Goal: Navigation & Orientation: Find specific page/section

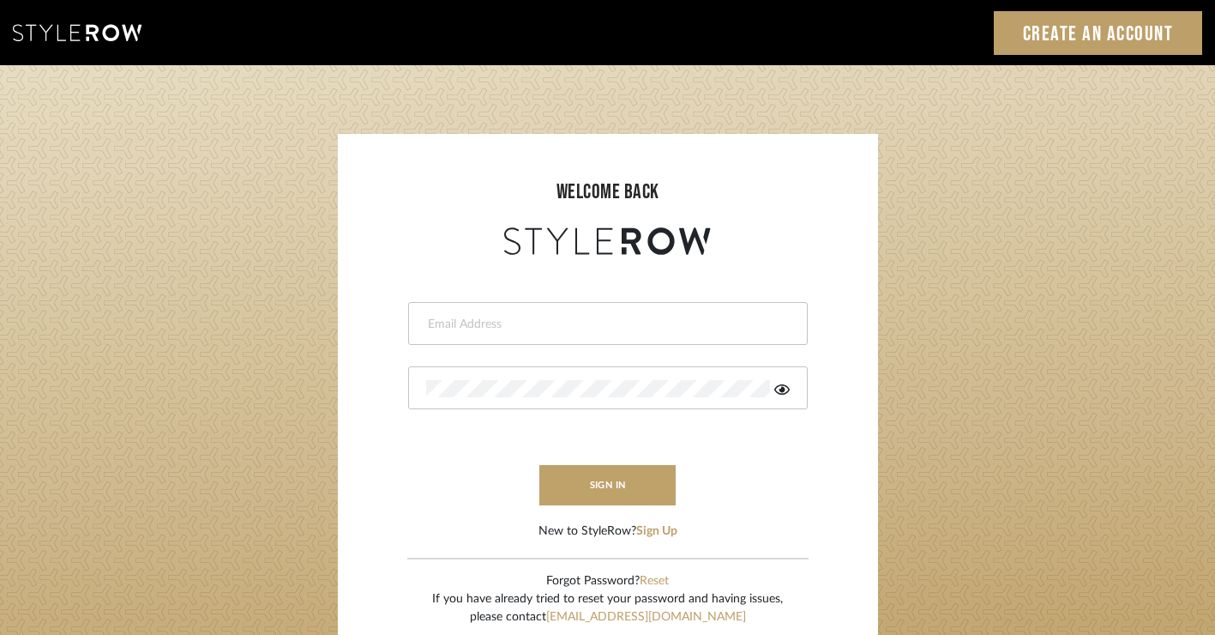
click at [615, 310] on div at bounding box center [608, 323] width 400 height 43
type input "[PERSON_NAME][EMAIL_ADDRESS][DOMAIN_NAME]"
click at [593, 481] on button "sign in" at bounding box center [607, 485] width 137 height 40
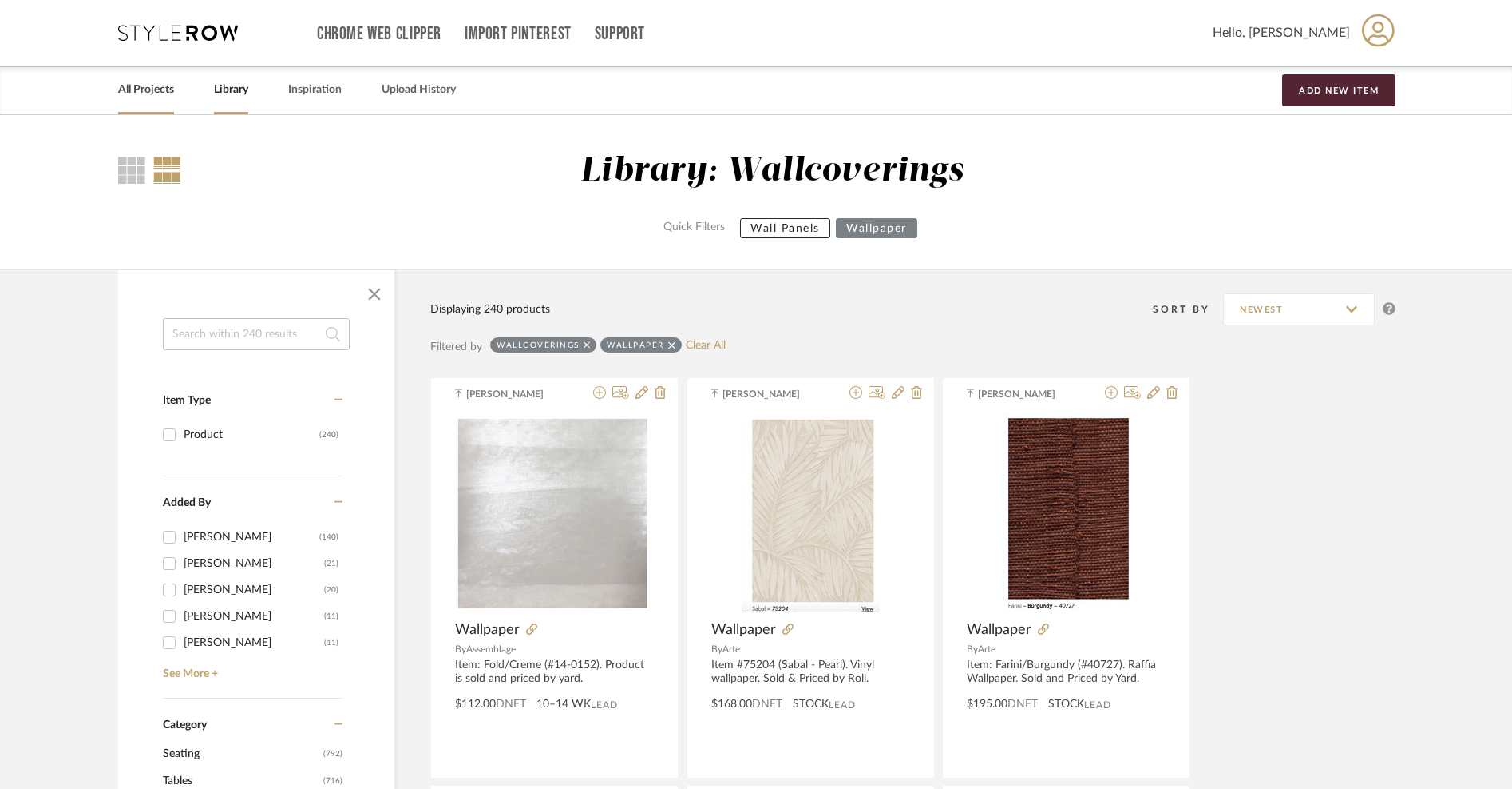
click at [153, 91] on link "All Projects" at bounding box center [146, 89] width 56 height 21
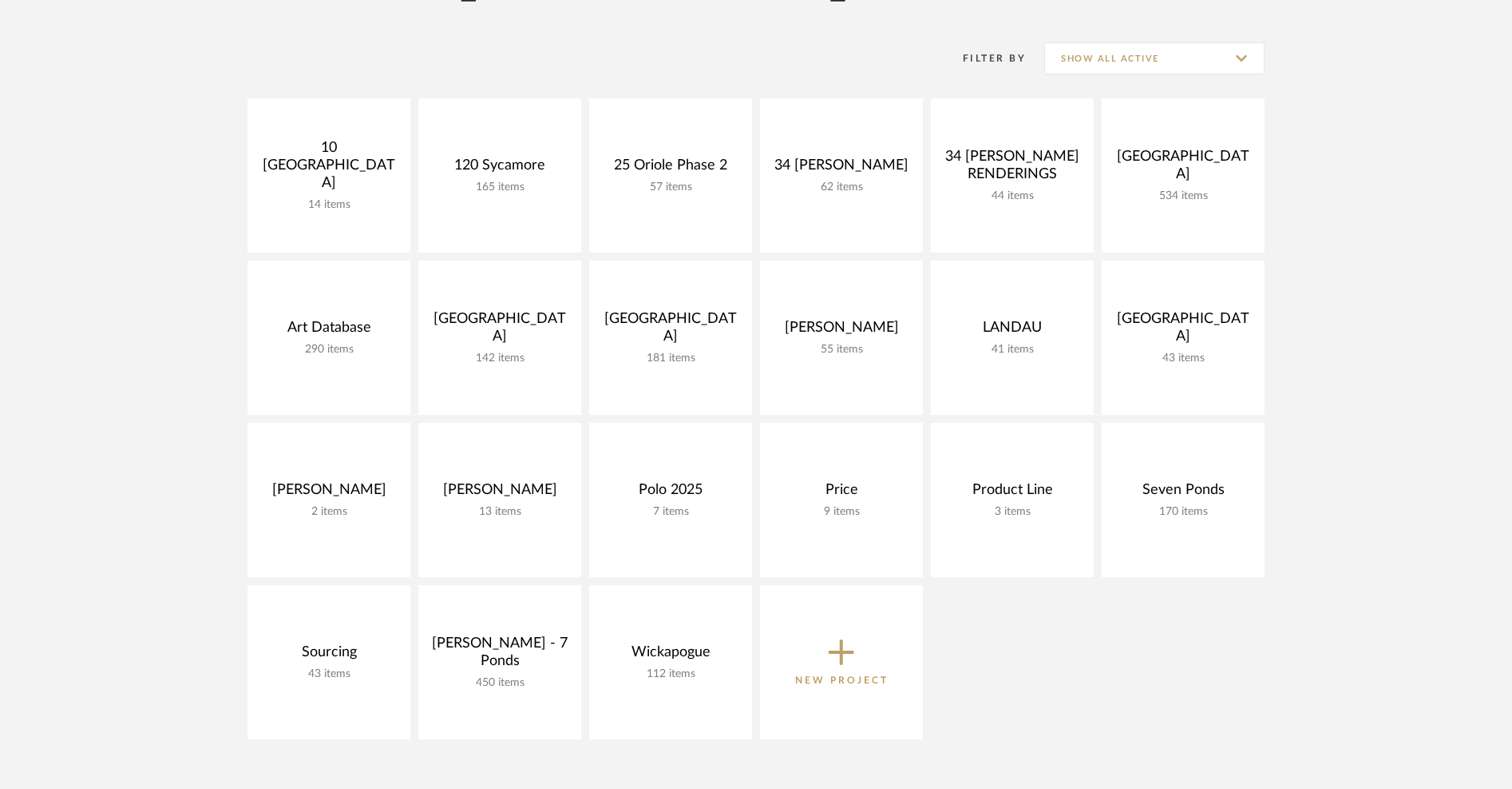
scroll to position [203, 0]
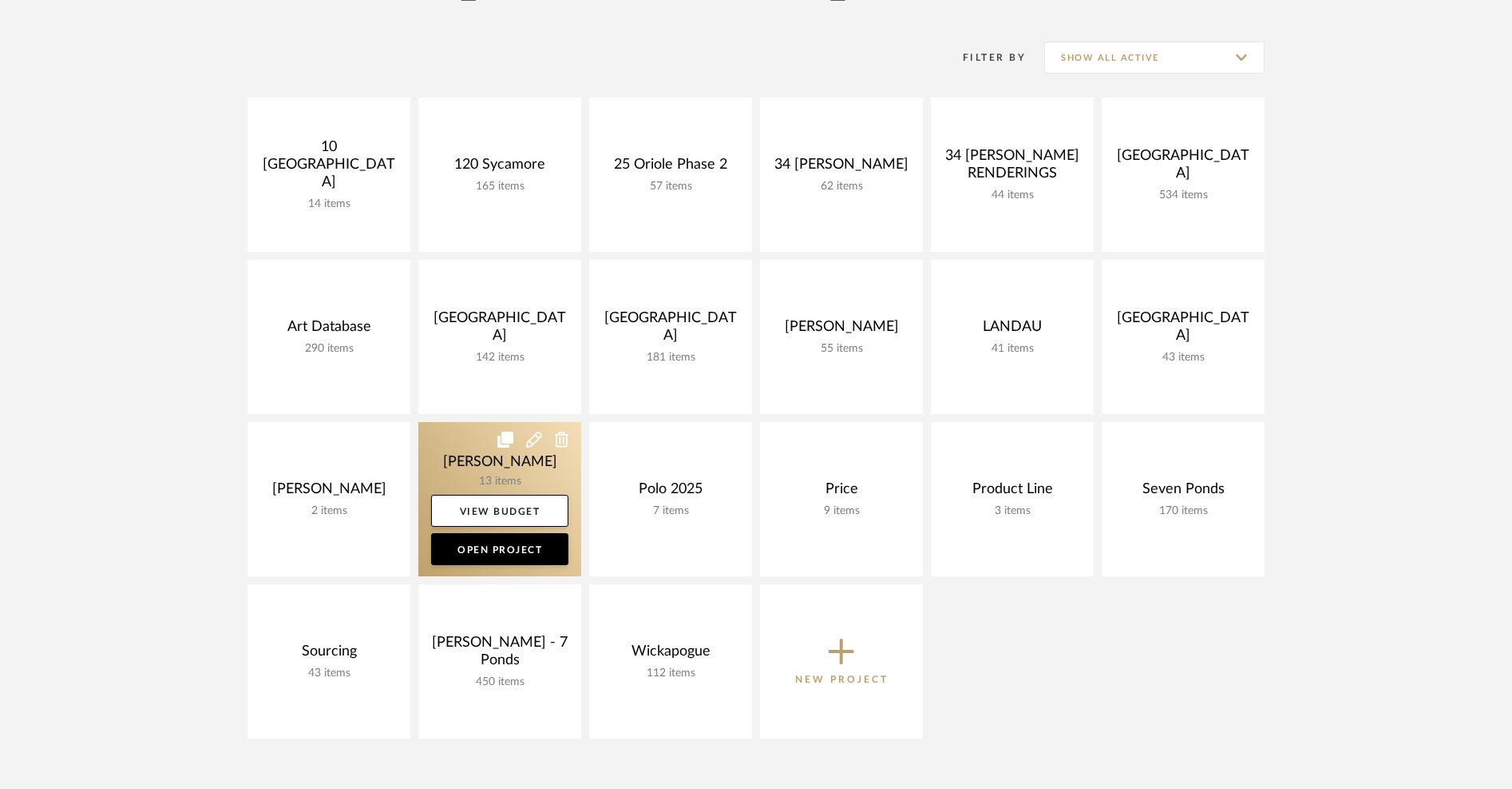
click at [487, 469] on link at bounding box center [499, 499] width 163 height 155
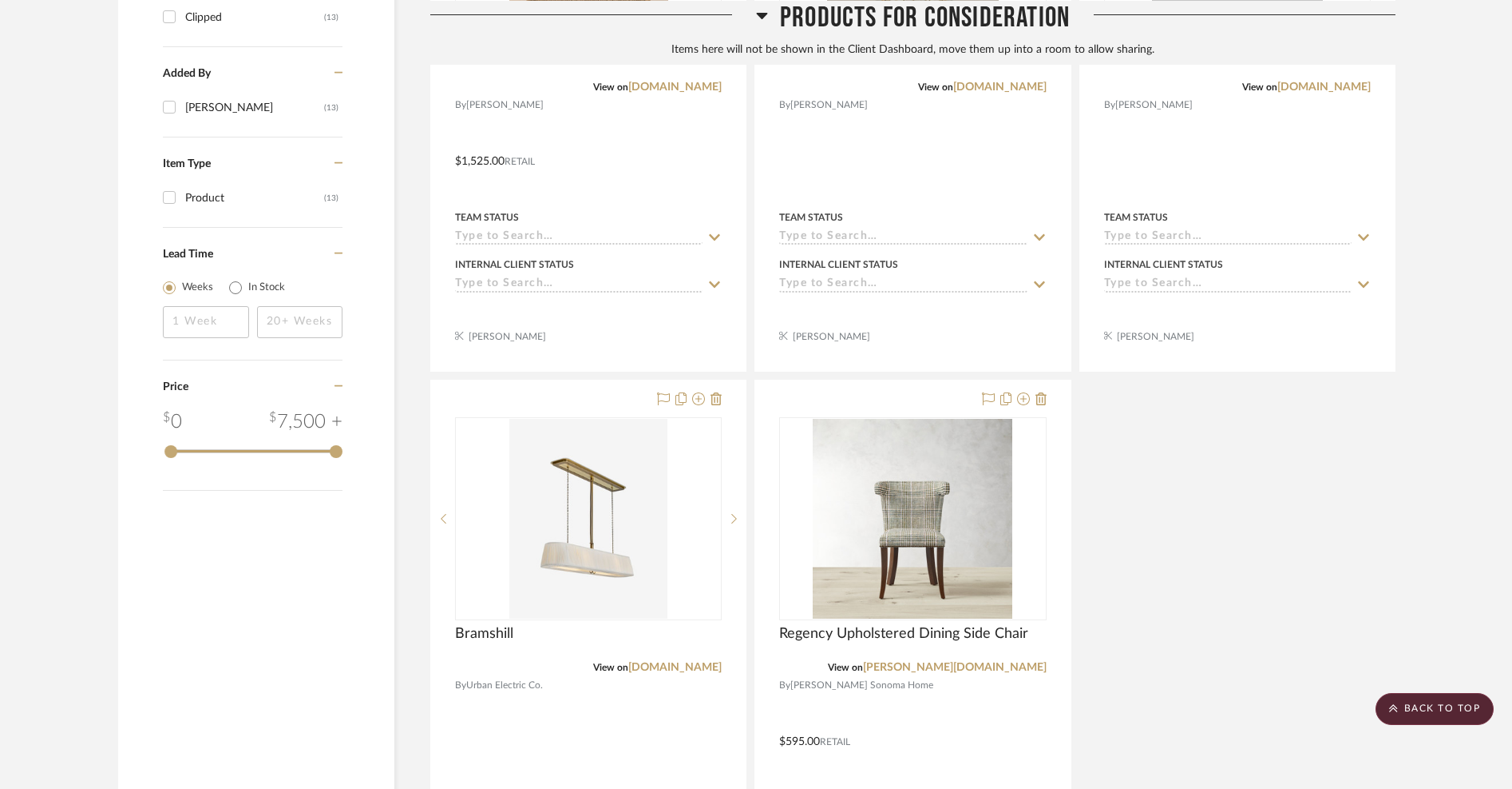
scroll to position [1419, 0]
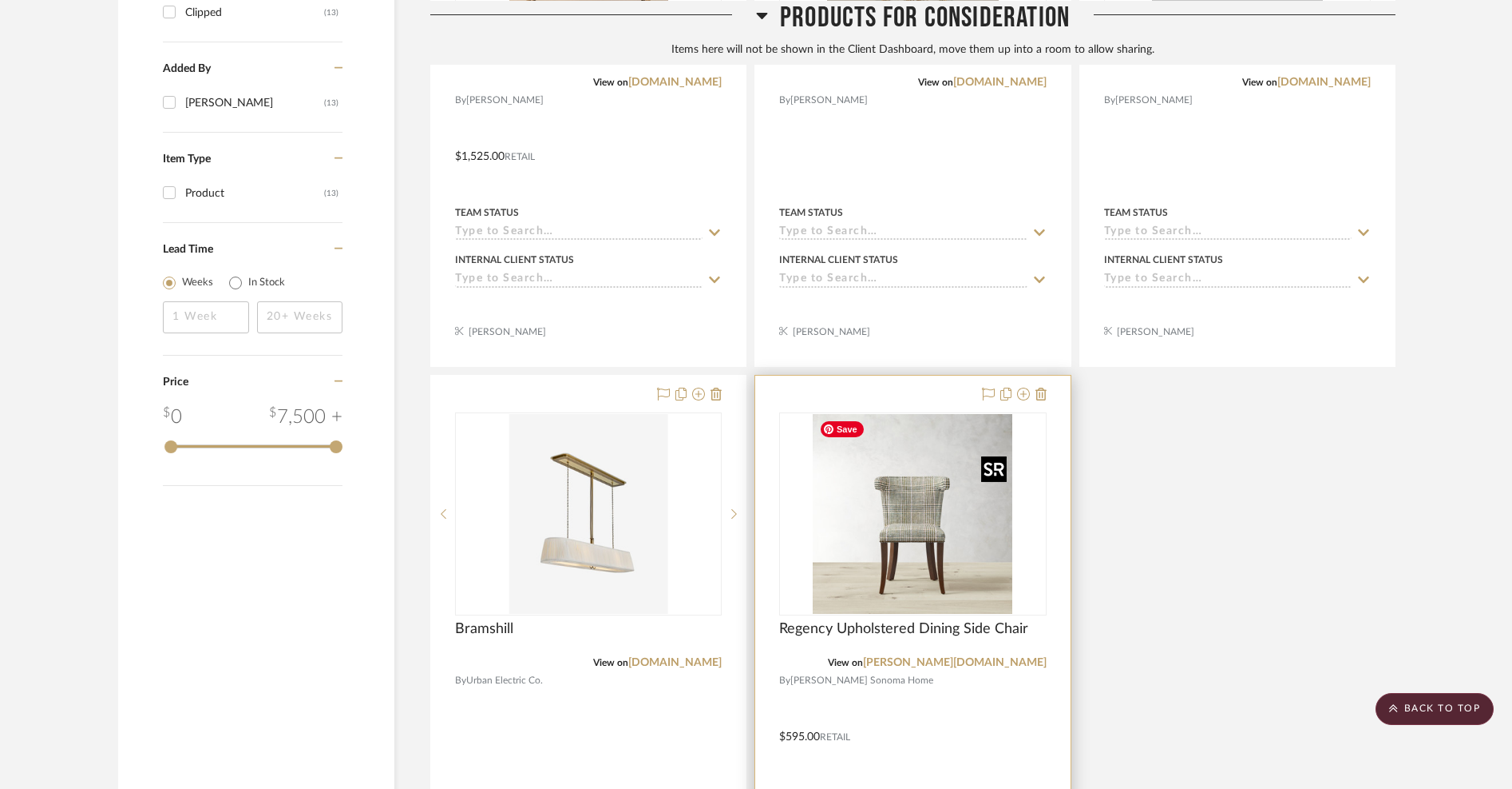
click at [957, 518] on img "0" at bounding box center [912, 513] width 199 height 199
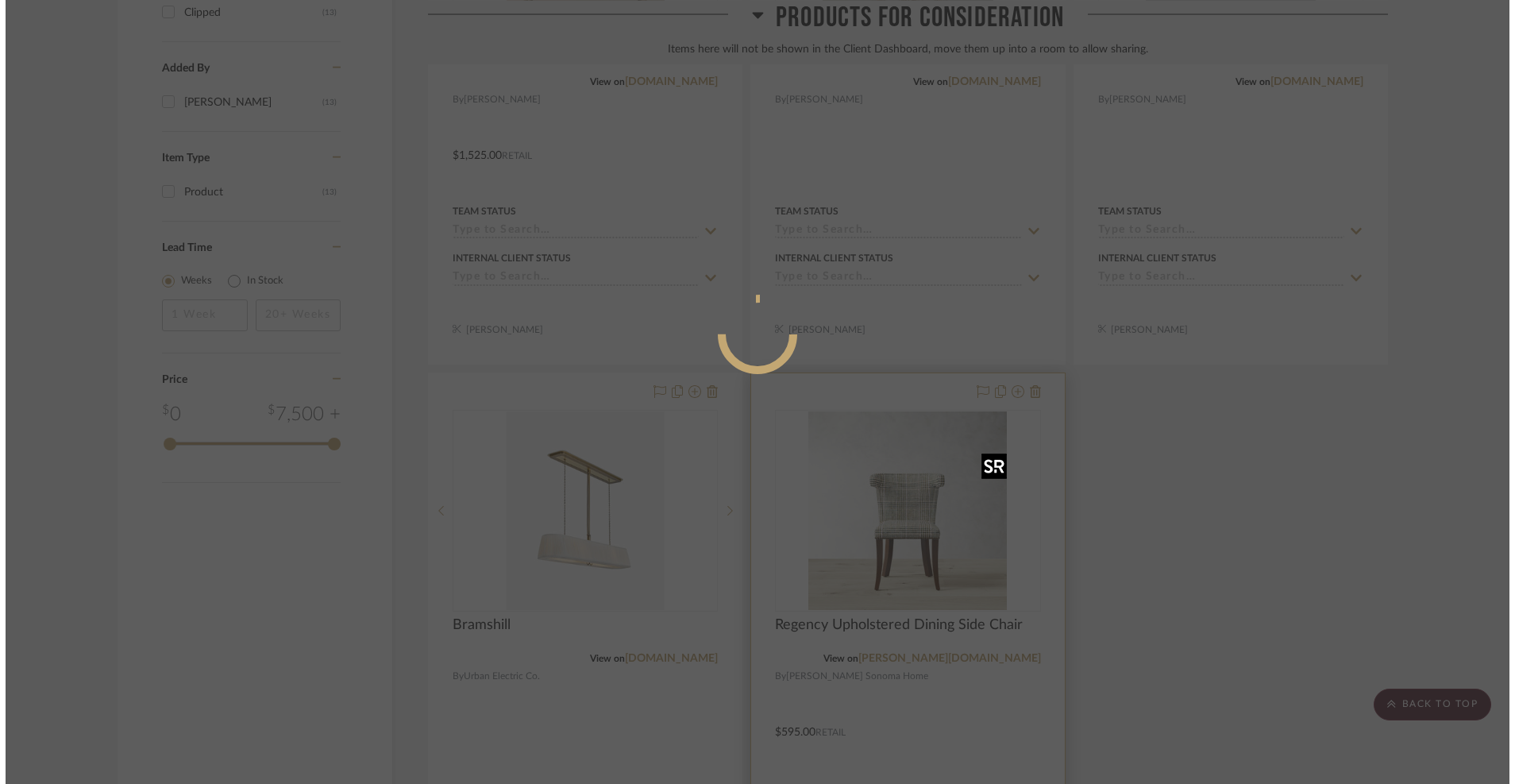
scroll to position [0, 0]
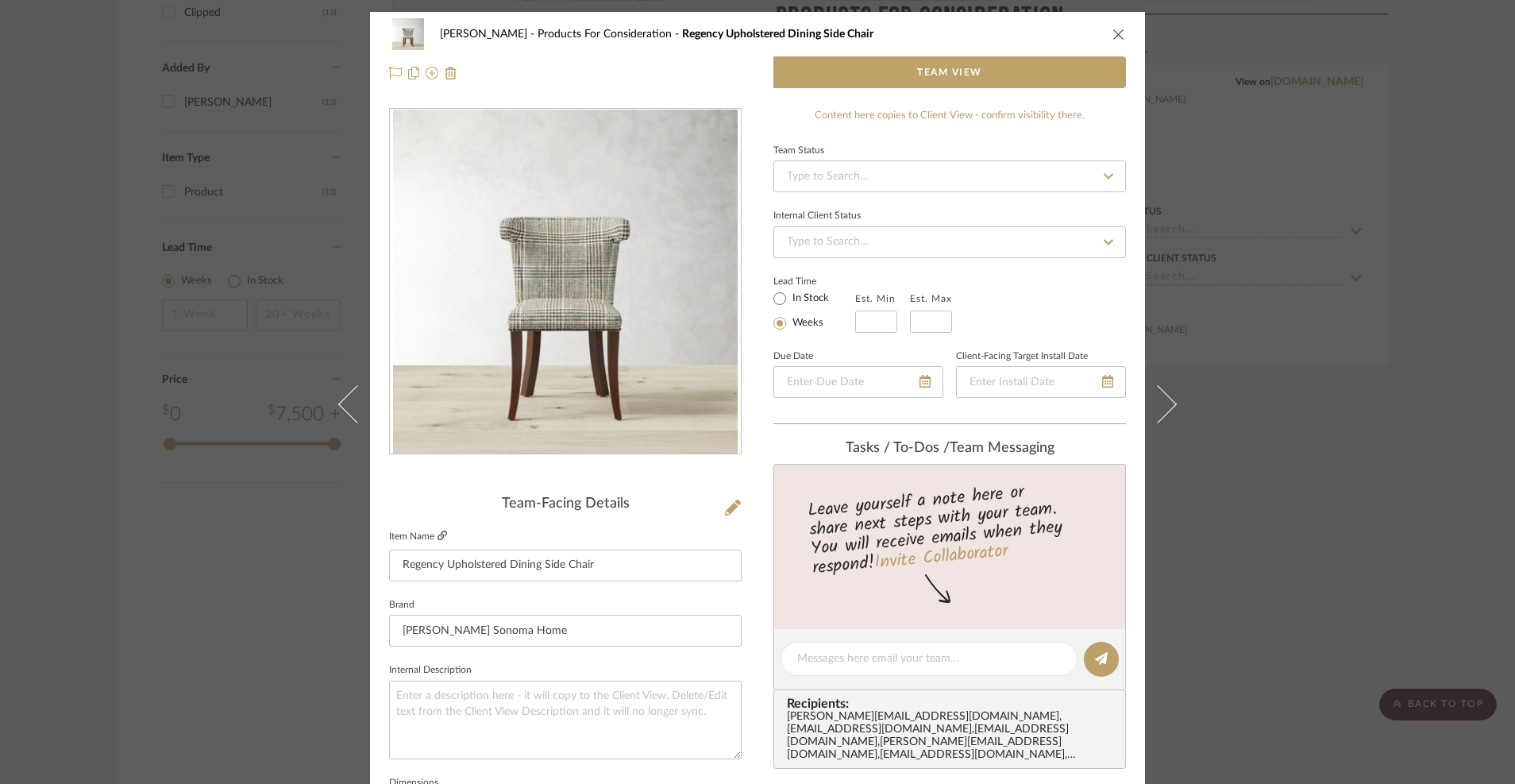
click at [438, 534] on icon at bounding box center [443, 535] width 9 height 9
